Goal: Information Seeking & Learning: Find specific fact

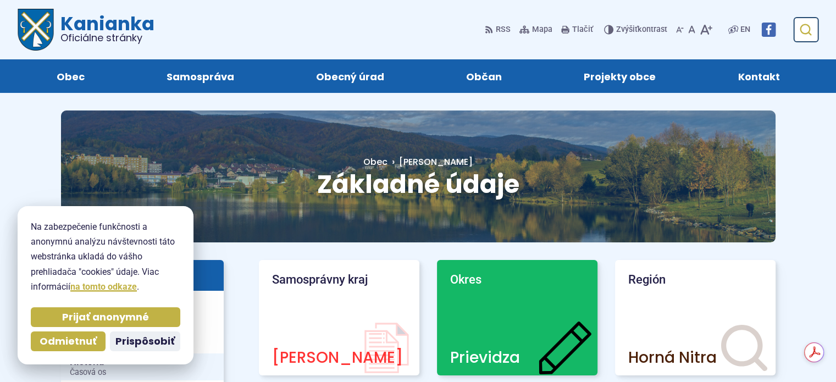
click at [808, 30] on icon "submit" at bounding box center [805, 29] width 13 height 13
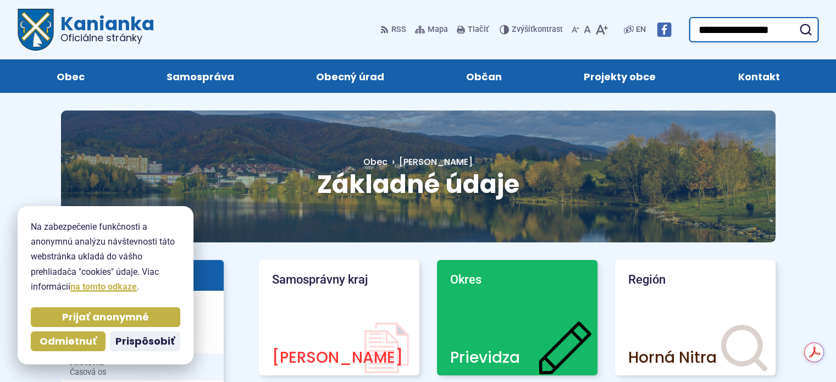
type input "**********"
click at [795, 20] on button "Odoslať vyhľadávací formulár" at bounding box center [805, 30] width 20 height 20
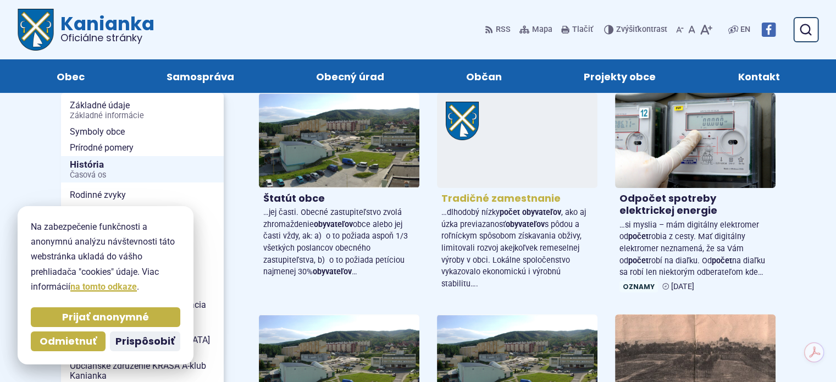
scroll to position [55, 0]
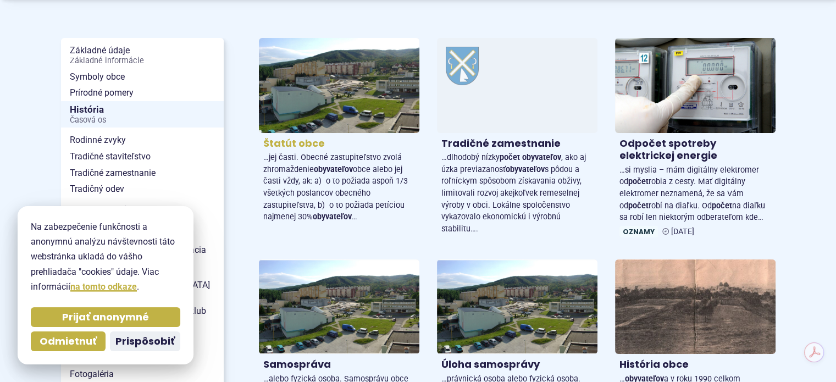
click at [295, 140] on h4 "Štatút obce" at bounding box center [339, 143] width 152 height 13
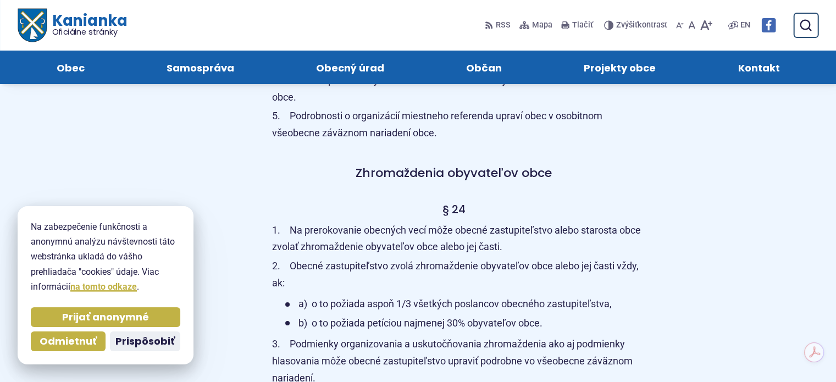
scroll to position [12538, 0]
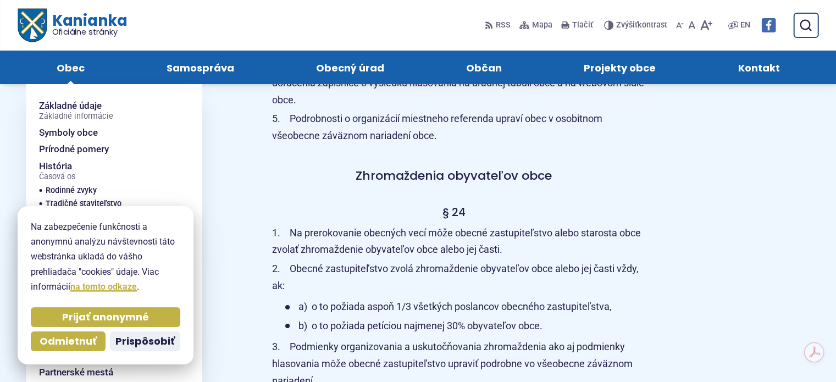
click at [66, 66] on span "Obec" at bounding box center [71, 68] width 28 height 34
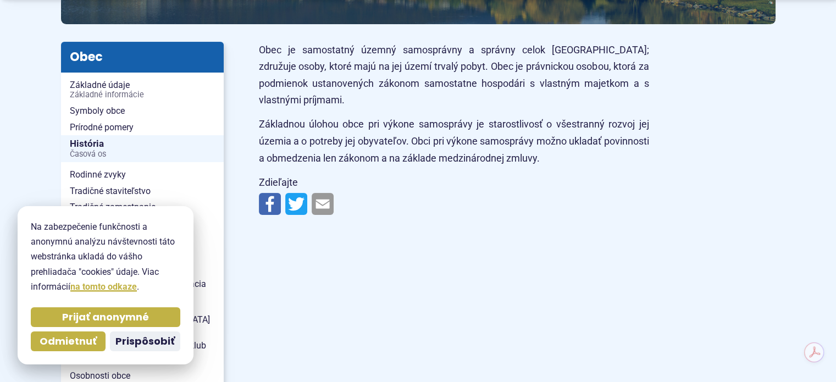
scroll to position [220, 0]
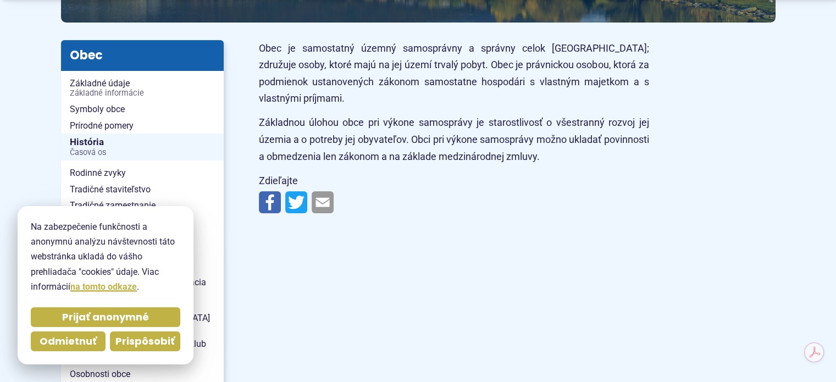
click at [132, 344] on span "Prispôsobiť" at bounding box center [144, 341] width 59 height 13
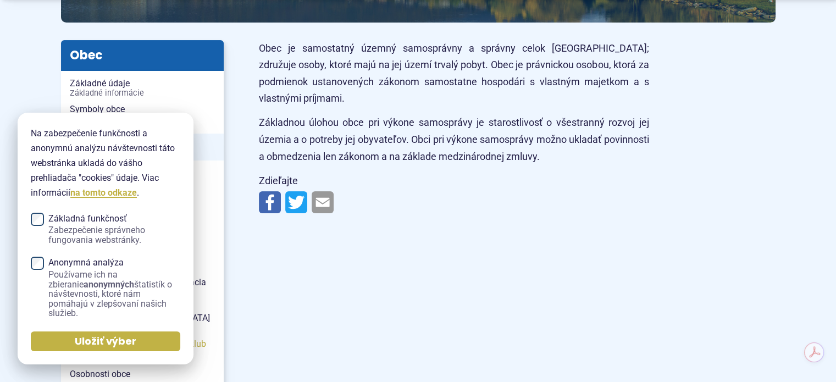
click at [97, 339] on span "Uložiť výber" at bounding box center [106, 341] width 62 height 13
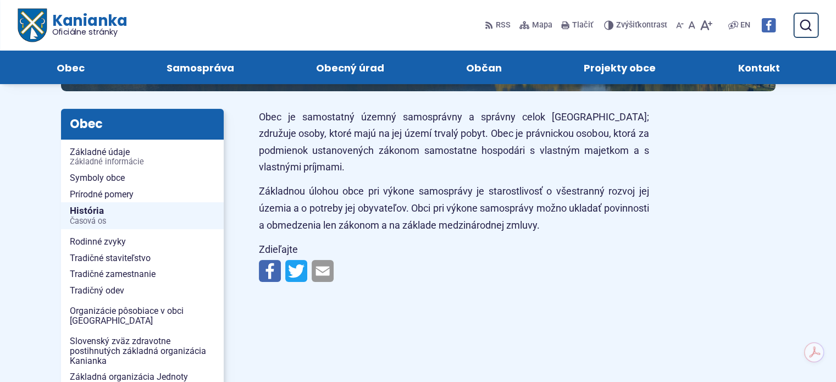
scroll to position [0, 0]
